Goal: Task Accomplishment & Management: Manage account settings

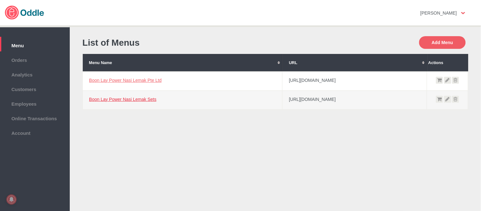
click at [143, 99] on link "Boon Lay Power Nasi Lemak Sets" at bounding box center [122, 99] width 67 height 5
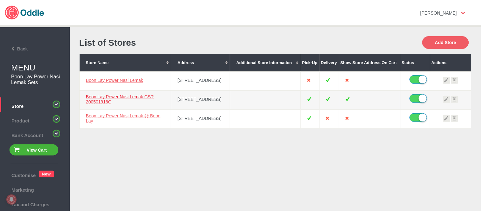
click at [116, 97] on link "Boon Lay Power Nasi Lemak GST: 200501916C" at bounding box center [120, 99] width 69 height 10
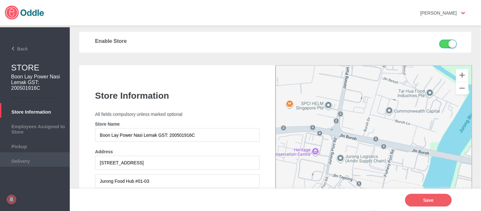
click at [37, 154] on li "Delivery" at bounding box center [35, 159] width 70 height 15
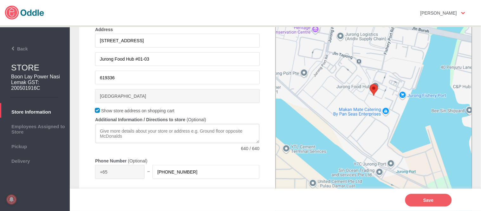
scroll to position [141, 0]
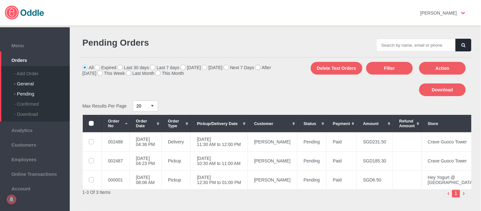
click at [29, 80] on div "- General" at bounding box center [42, 81] width 56 height 10
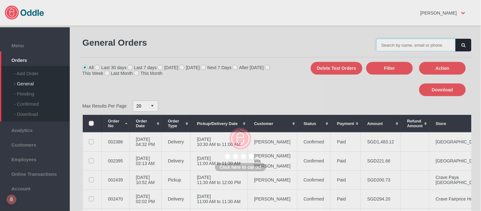
drag, startPoint x: 0, startPoint y: 0, endPoint x: 424, endPoint y: 44, distance: 426.1
click at [424, 44] on input "text" at bounding box center [416, 45] width 79 height 13
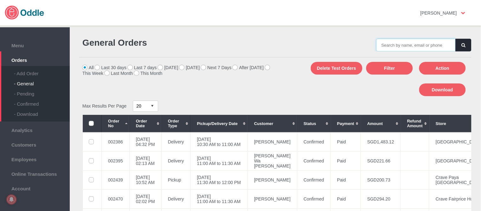
paste input "002483"
type input "002483"
click at [459, 46] on button "button" at bounding box center [464, 45] width 16 height 13
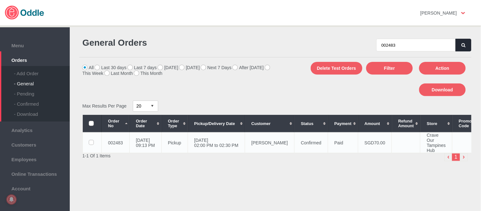
click at [267, 144] on td "[PERSON_NAME]" at bounding box center [269, 142] width 49 height 21
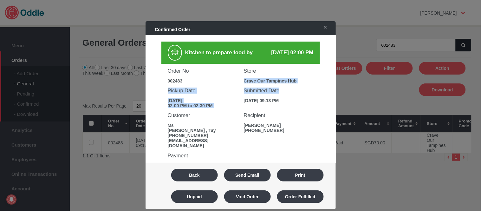
drag, startPoint x: 263, startPoint y: 83, endPoint x: 317, endPoint y: 82, distance: 54.6
click at [317, 82] on div "Order No 002483 Store Crave Our Tampines Hub Pickup Date 06 Sep 2025 02:00 PM t…" at bounding box center [240, 86] width 159 height 44
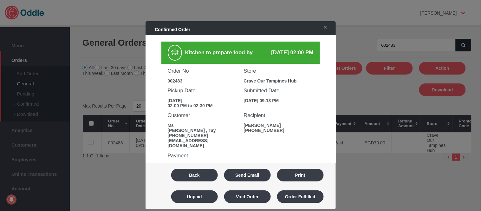
click at [200, 112] on h3 "Customer" at bounding box center [203, 115] width 70 height 6
drag, startPoint x: 243, startPoint y: 79, endPoint x: 299, endPoint y: 75, distance: 55.4
click at [299, 75] on div "Store Crave Our Tampines Hub" at bounding box center [279, 74] width 76 height 20
copy div "Crave Our Tampines Hub"
click at [180, 78] on div "002483" at bounding box center [203, 80] width 70 height 5
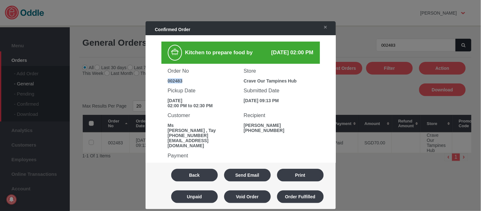
copy div "002483"
click at [180, 78] on div "002483" at bounding box center [203, 80] width 70 height 5
click at [188, 175] on button "Back" at bounding box center [194, 175] width 47 height 13
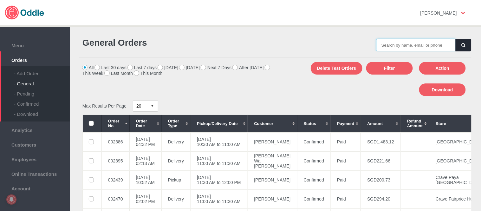
click at [417, 48] on input "text" at bounding box center [416, 45] width 79 height 13
paste input "002483"
type input "002483"
click at [457, 48] on button "button" at bounding box center [464, 45] width 16 height 13
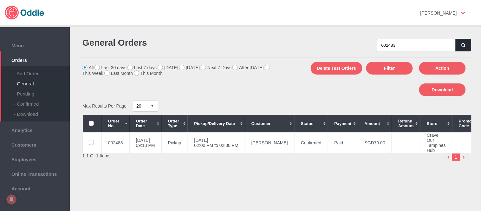
click at [262, 42] on h1 "General Orders" at bounding box center [177, 43] width 190 height 10
click at [245, 138] on td "[DATE] 02:00 PM to 02:30 PM" at bounding box center [216, 142] width 57 height 21
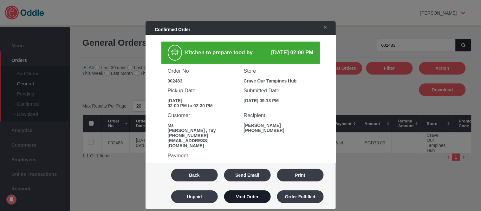
click at [255, 194] on button "Void Order" at bounding box center [247, 196] width 47 height 13
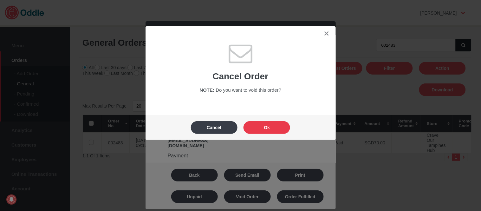
click at [271, 125] on button "Ok" at bounding box center [267, 127] width 47 height 13
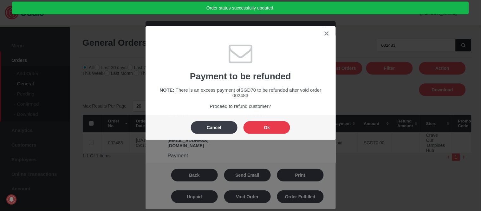
click at [271, 125] on button "Ok" at bounding box center [267, 127] width 47 height 13
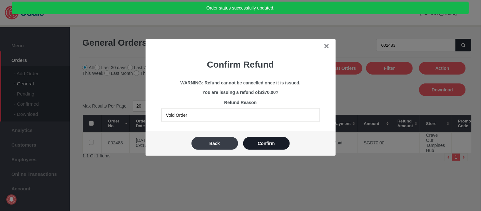
click at [268, 140] on button "Confirm" at bounding box center [266, 143] width 47 height 13
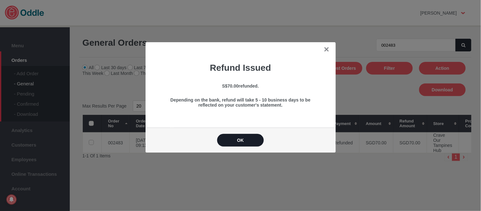
click at [248, 143] on button "OK" at bounding box center [240, 140] width 47 height 13
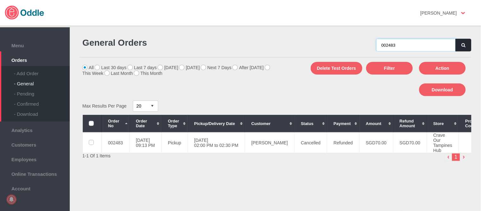
click at [383, 43] on input "002483" at bounding box center [416, 45] width 79 height 13
click at [236, 140] on td "06 Sep 2025, Sat 02:00 PM to 02:30 PM" at bounding box center [216, 142] width 57 height 21
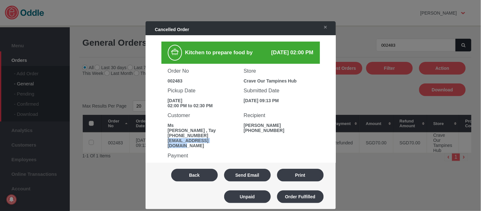
drag, startPoint x: 167, startPoint y: 138, endPoint x: 234, endPoint y: 138, distance: 67.3
click at [234, 138] on div "Customer Ms Karine , Tay +6596454528 karine.tay@hotmail.com" at bounding box center [203, 128] width 76 height 40
copy div "karine.tay@hotmail.com"
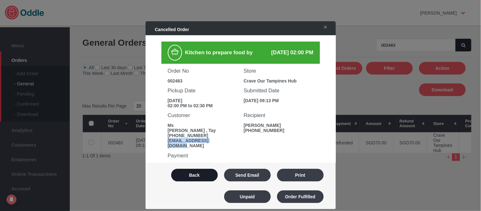
click at [204, 171] on button "Back" at bounding box center [194, 175] width 47 height 13
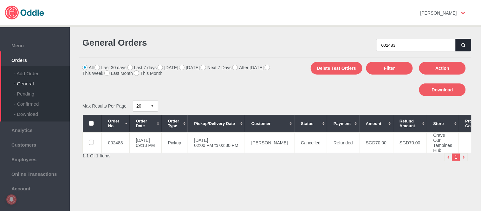
click at [263, 99] on div "General Orders 002483 All Last 30 days Last 7 days Today Tomorrow Next 7 Days A…" at bounding box center [275, 121] width 399 height 178
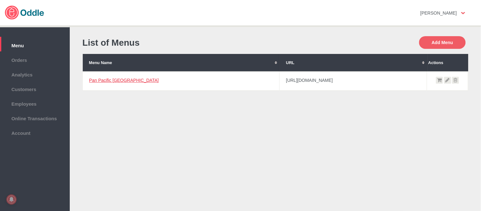
click at [110, 80] on link "Pan Pacific [GEOGRAPHIC_DATA]" at bounding box center [124, 80] width 70 height 5
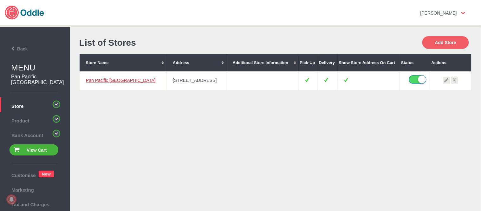
click at [116, 79] on link "Pan Pacific [GEOGRAPHIC_DATA]" at bounding box center [121, 80] width 70 height 5
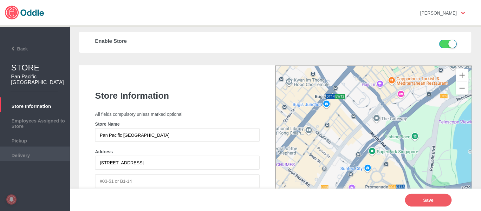
click at [43, 158] on li "Delivery" at bounding box center [35, 154] width 70 height 15
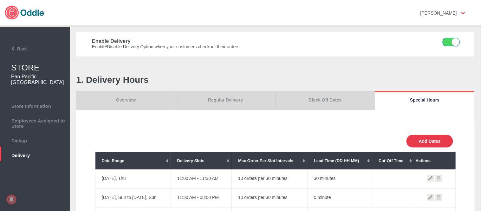
click at [424, 141] on button "Add Dates" at bounding box center [430, 141] width 47 height 13
select select "30"
type input "10"
type input "0"
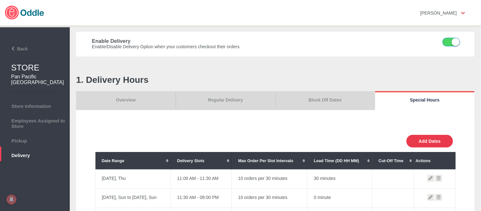
type input "30"
select select "11:00 AM"
select select "11:00 PM"
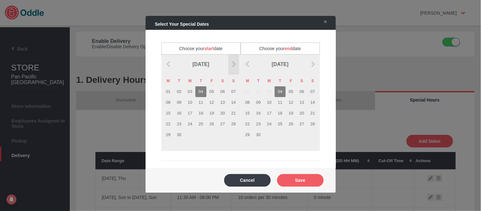
click at [231, 65] on img at bounding box center [234, 64] width 6 height 6
click at [200, 90] on td "02" at bounding box center [200, 91] width 11 height 11
click at [279, 93] on td "02" at bounding box center [280, 91] width 11 height 11
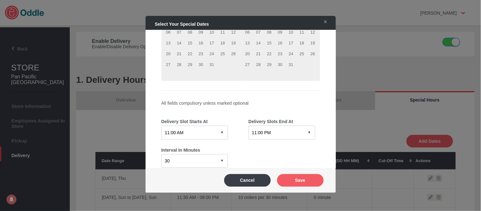
click at [189, 131] on select "12:15 AM 12:30 AM 12:45 AM 01:00 AM 01:15 AM 01:30 AM 01:45 AM 02:00 AM 02:15 A…" at bounding box center [194, 133] width 67 height 14
select select "10:00 AM"
click at [161, 126] on select "12:15 AM 12:30 AM 12:45 AM 01:00 AM 01:15 AM 01:30 AM 01:45 AM 02:00 AM 02:15 A…" at bounding box center [194, 133] width 67 height 14
click at [292, 128] on select "12:15 AM 12:30 AM 12:45 AM 01:00 AM 01:15 AM 01:30 AM 01:45 AM 02:00 AM 02:15 A…" at bounding box center [282, 133] width 67 height 14
select select "12:00 PM"
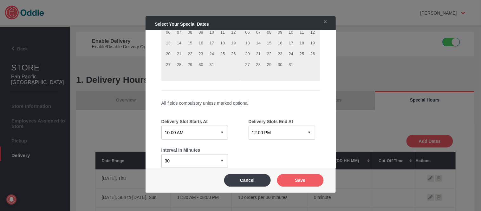
click at [249, 126] on select "12:15 AM 12:30 AM 12:45 AM 01:00 AM 01:15 AM 01:30 AM 01:45 AM 02:00 AM 02:15 A…" at bounding box center [282, 133] width 67 height 14
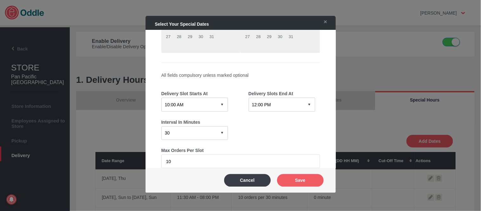
scroll to position [141, 0]
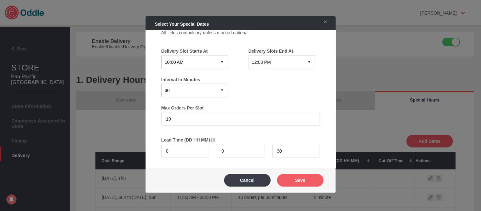
click at [206, 83] on select "0 15 30 60 120" at bounding box center [194, 90] width 67 height 14
click at [206, 90] on select "0 15 30 60 120" at bounding box center [194, 90] width 67 height 14
select select "120"
click at [161, 83] on select "0 15 30 60 120" at bounding box center [194, 90] width 67 height 14
click at [307, 185] on button "Save" at bounding box center [300, 180] width 47 height 13
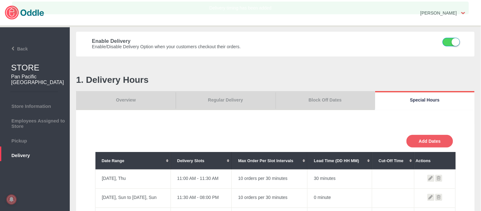
click at [308, 180] on td "10 orders per 30 minutes" at bounding box center [270, 179] width 76 height 19
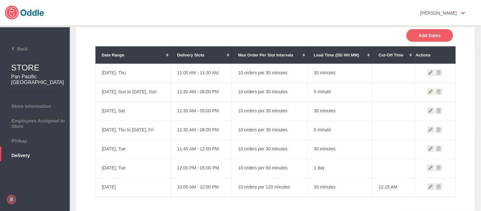
scroll to position [211, 0]
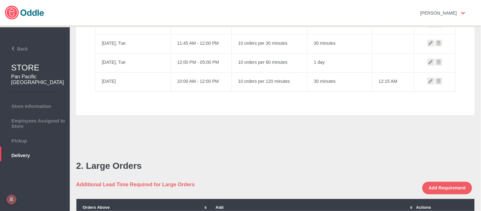
click at [439, 81] on icon at bounding box center [439, 81] width 7 height 7
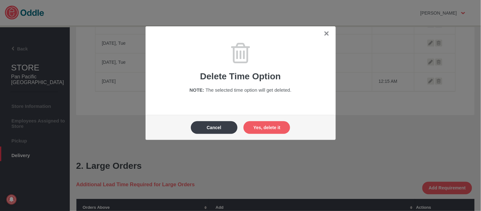
click at [278, 121] on div "Cancel Yes, delete it" at bounding box center [241, 128] width 178 height 22
click at [275, 127] on button "Yes, delete it" at bounding box center [267, 127] width 47 height 13
